Goal: Information Seeking & Learning: Learn about a topic

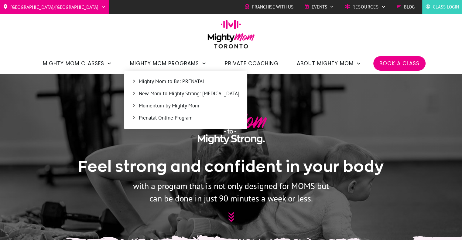
click at [187, 93] on span "New Mom to Mighty Strong: [MEDICAL_DATA]" at bounding box center [189, 94] width 100 height 8
click at [189, 97] on span "New Mom to Mighty Strong: [MEDICAL_DATA]" at bounding box center [189, 94] width 100 height 8
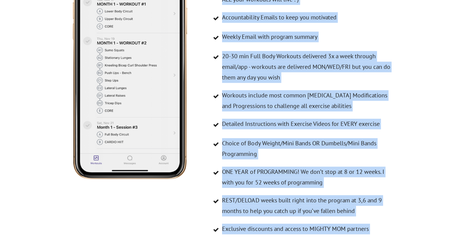
scroll to position [2929, 0]
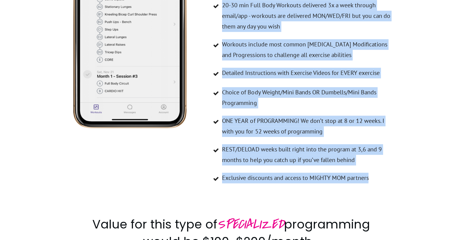
drag, startPoint x: 222, startPoint y: 34, endPoint x: 373, endPoint y: 151, distance: 191.4
click at [373, 151] on ul "Private Client Profile in TRUECOACH App/software - this is where ALL your worko…" at bounding box center [302, 62] width 184 height 259
copy ul "Private Client Profile in TRUECOACH App/software - this is where ALL your worko…"
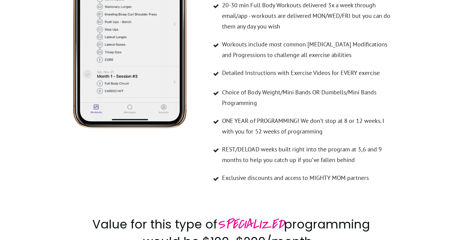
click at [132, 120] on div at bounding box center [130, 47] width 126 height 295
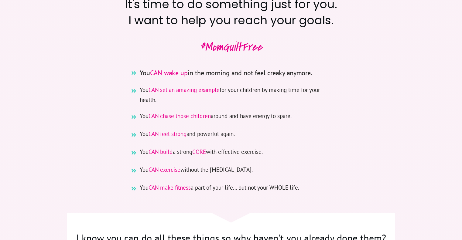
scroll to position [0, 0]
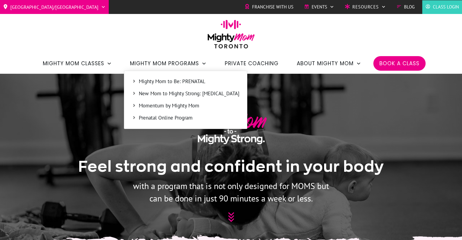
click at [178, 62] on span "Mighty Mom Programs" at bounding box center [164, 63] width 69 height 10
click at [177, 120] on span "Prenatal Online Program" at bounding box center [189, 118] width 100 height 8
click at [172, 117] on span "Prenatal Online Program" at bounding box center [189, 118] width 100 height 8
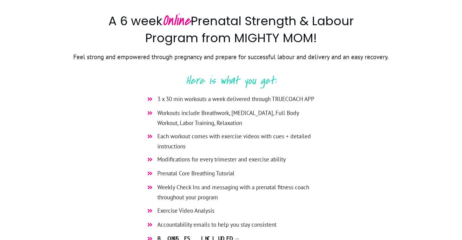
scroll to position [193, 0]
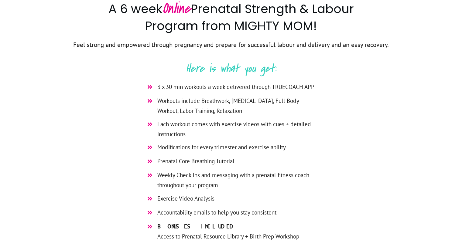
click at [186, 66] on p "Here is what you get:" at bounding box center [230, 69] width 363 height 20
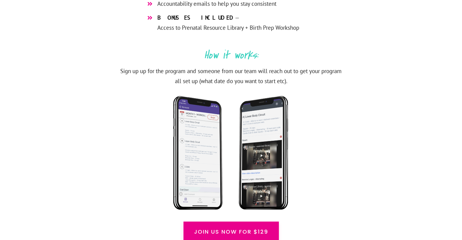
scroll to position [326, 0]
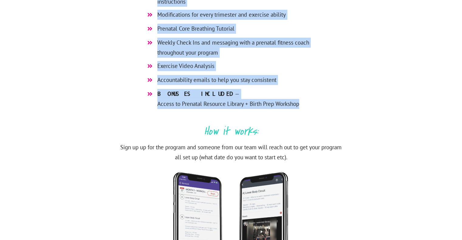
drag, startPoint x: 157, startPoint y: 86, endPoint x: 317, endPoint y: 112, distance: 161.5
click at [317, 112] on div "3 x 30 min workouts a week delivered through TRUECOACH APP Workouts include Bre…" at bounding box center [231, 30] width 175 height 169
copy ul "3 x 30 min workouts a week delivered through TRUECOACH APP Workouts include Bre…"
click at [367, 57] on div "A 6 week Online Prenatal Strength & Labour Program from MIGHTY MOM! Feel strong…" at bounding box center [231, 92] width 364 height 451
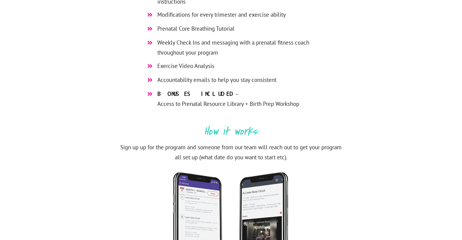
click at [204, 132] on p "How it works:" at bounding box center [230, 131] width 363 height 20
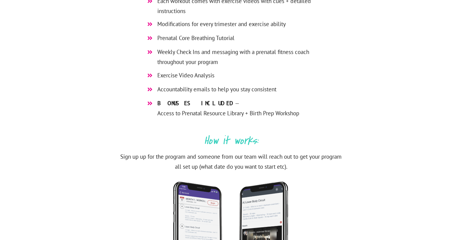
scroll to position [374, 0]
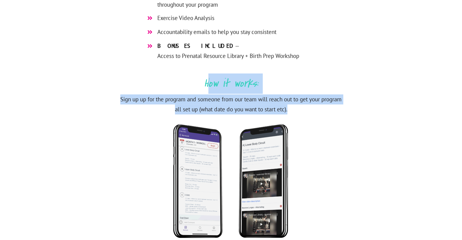
drag, startPoint x: 206, startPoint y: 83, endPoint x: 307, endPoint y: 108, distance: 104.5
click at [307, 108] on div "A 6 week Online Prenatal Strength & Labour Program from MIGHTY MOM! Feel strong…" at bounding box center [231, 44] width 364 height 451
copy div "ow it works: Sign up up for the program and someone from our team will reach ou…"
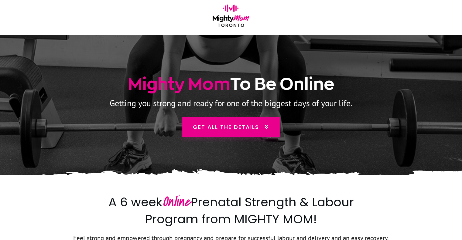
click at [234, 19] on img at bounding box center [231, 18] width 42 height 26
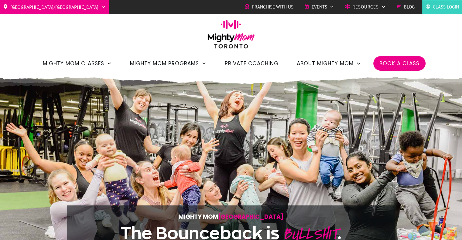
click at [265, 65] on span "Private Coaching" at bounding box center [252, 63] width 54 height 10
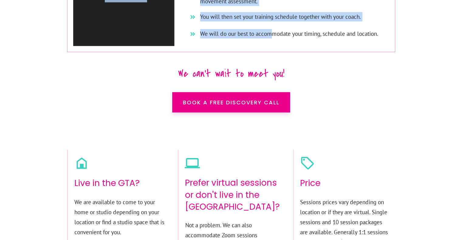
scroll to position [3702, 0]
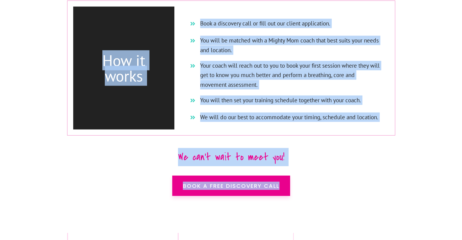
drag, startPoint x: 169, startPoint y: 45, endPoint x: 316, endPoint y: 119, distance: 164.7
click at [316, 119] on div "Private Training Our team of Prenatal and [MEDICAL_DATA] Fitness trainers are h…" at bounding box center [231, 123] width 328 height 499
copy div "Private Training Our team of Prenatal and [MEDICAL_DATA] Fitness trainers are h…"
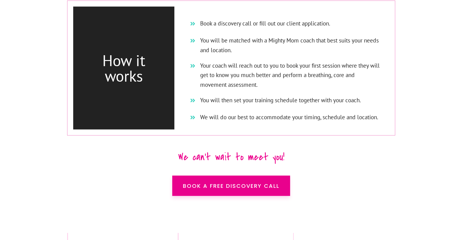
click at [357, 143] on div "Private Training Our team of Prenatal and [MEDICAL_DATA] Fitness trainers are h…" at bounding box center [231, 123] width 328 height 499
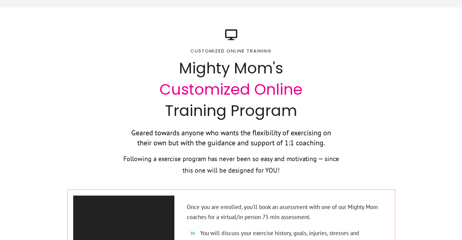
scroll to position [1068, 0]
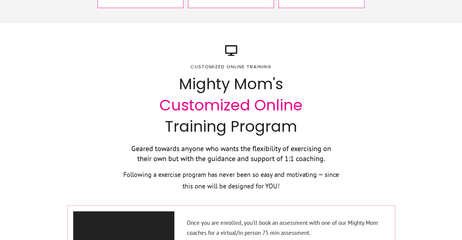
drag, startPoint x: 129, startPoint y: 105, endPoint x: 308, endPoint y: 141, distance: 183.2
click at [308, 143] on div "Geared towards anyone who wants the flexibility of exercising on their own but …" at bounding box center [230, 171] width 215 height 56
copy div "Geared towards anyone who wants the flexibility of exercising on their own but …"
